Goal: Transaction & Acquisition: Purchase product/service

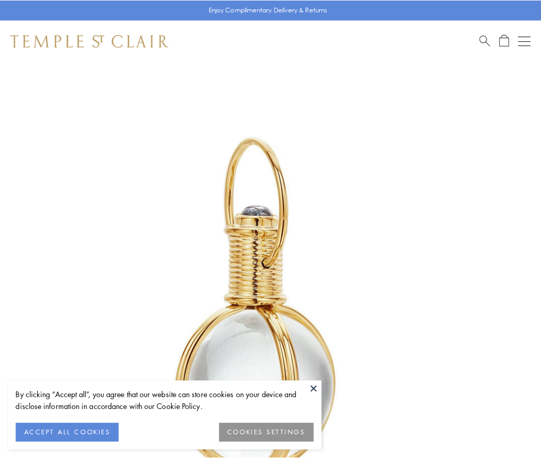
scroll to position [269, 0]
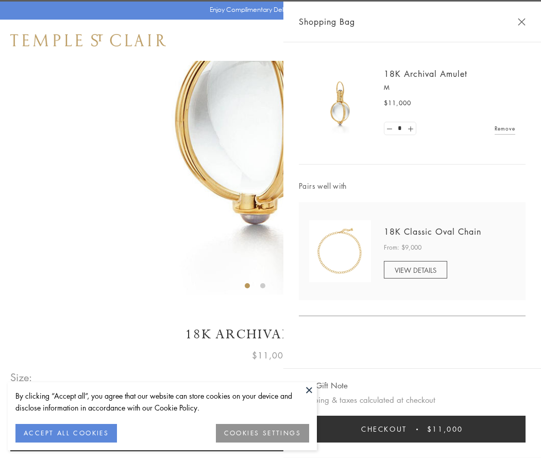
click at [413, 429] on button "Checkout $11,000" at bounding box center [412, 429] width 227 height 27
